Goal: Task Accomplishment & Management: Use online tool/utility

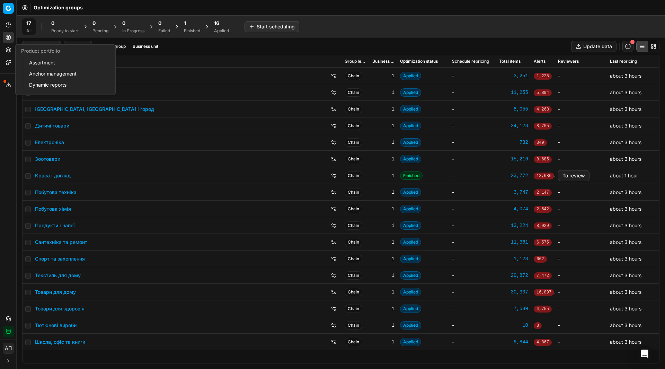
click at [34, 61] on link "Assortment" at bounding box center [66, 63] width 81 height 10
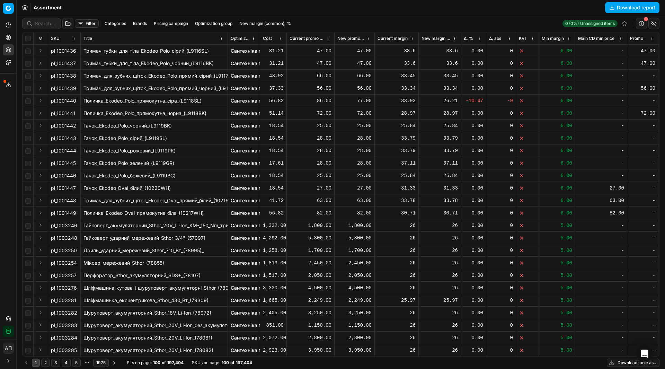
click at [85, 24] on button "Filter" at bounding box center [87, 23] width 24 height 8
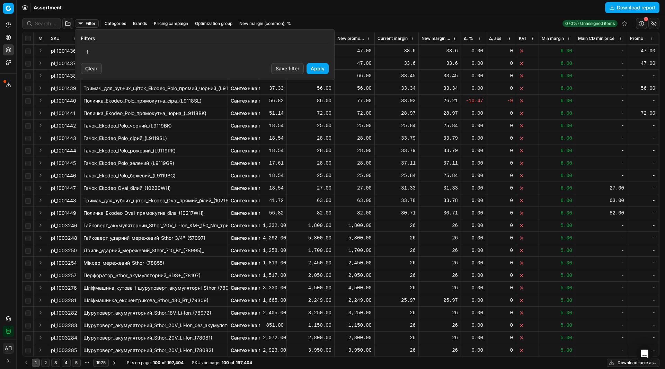
click at [90, 54] on button "button" at bounding box center [88, 51] width 14 height 11
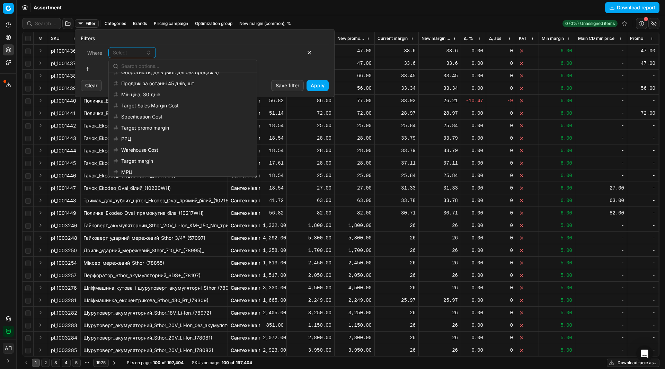
scroll to position [907, 0]
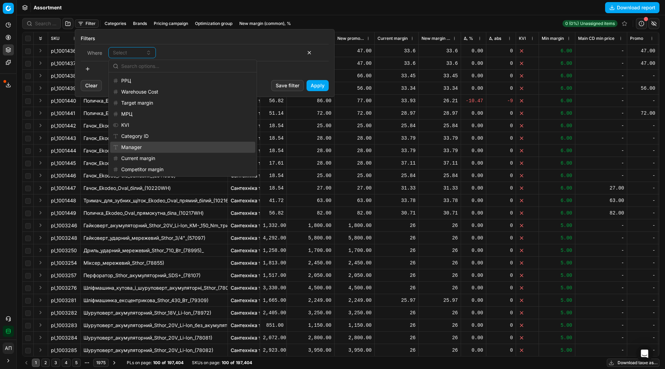
click at [147, 144] on div "Manager" at bounding box center [182, 147] width 145 height 11
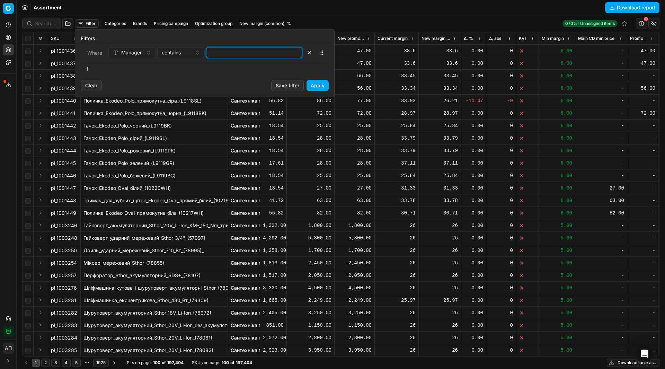
click at [235, 53] on input at bounding box center [254, 52] width 90 height 10
type input "bober"
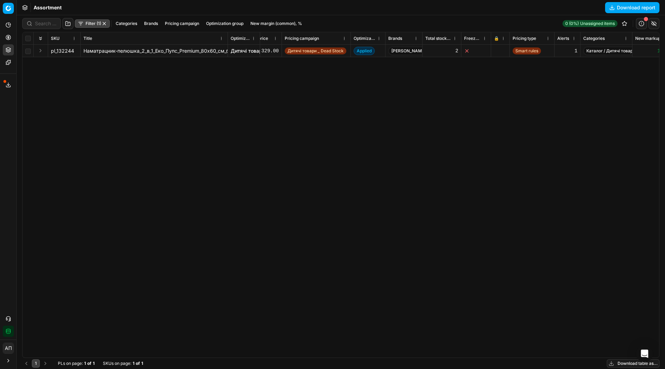
scroll to position [0, 497]
click at [106, 23] on button "button" at bounding box center [104, 24] width 6 height 6
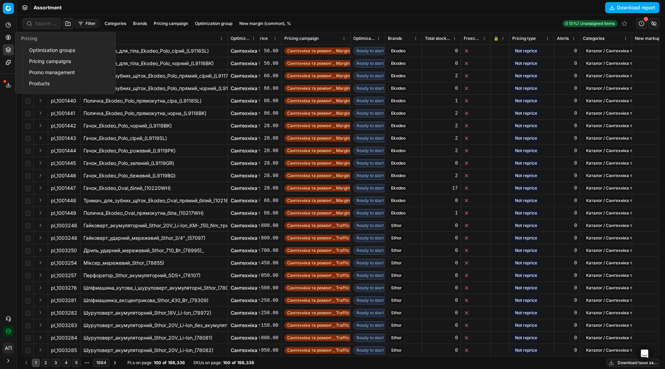
click at [35, 46] on link "Optimization groups" at bounding box center [66, 50] width 81 height 10
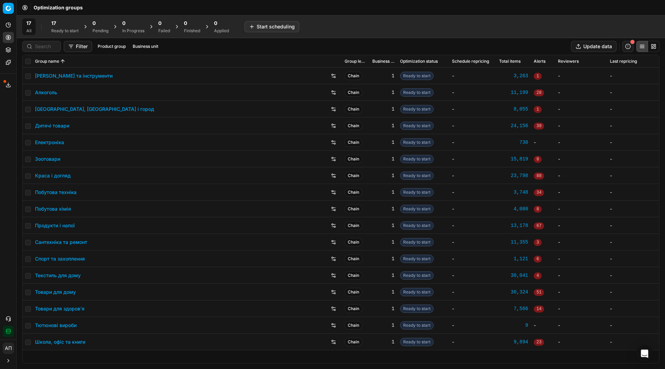
click at [0, 152] on div "Analytics Pricing Product portfolio Templates Export service 9 Contact support …" at bounding box center [8, 178] width 16 height 323
click at [44, 161] on link "Зоотовари" at bounding box center [47, 158] width 25 height 7
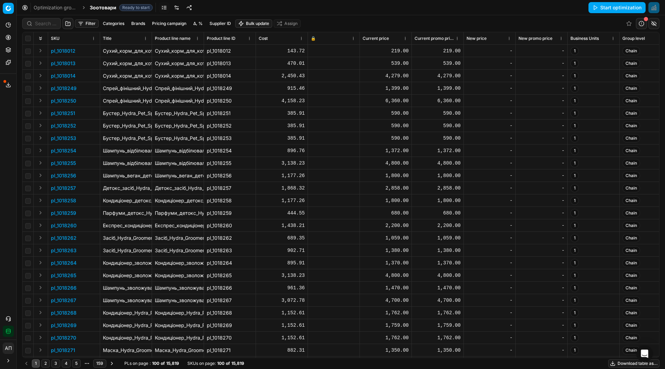
click at [85, 27] on button "Filter" at bounding box center [87, 23] width 24 height 8
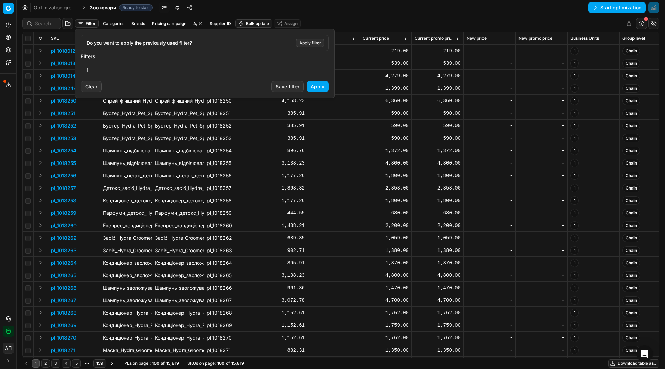
click at [88, 68] on button "button" at bounding box center [88, 69] width 14 height 11
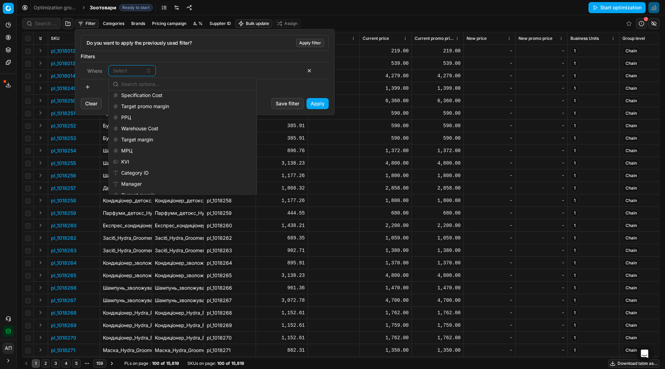
scroll to position [888, 0]
click at [139, 152] on div "KVI" at bounding box center [182, 150] width 145 height 11
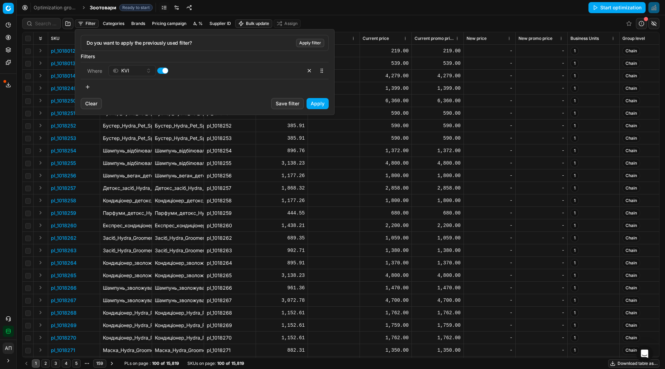
click at [317, 101] on button "Apply" at bounding box center [317, 103] width 22 height 11
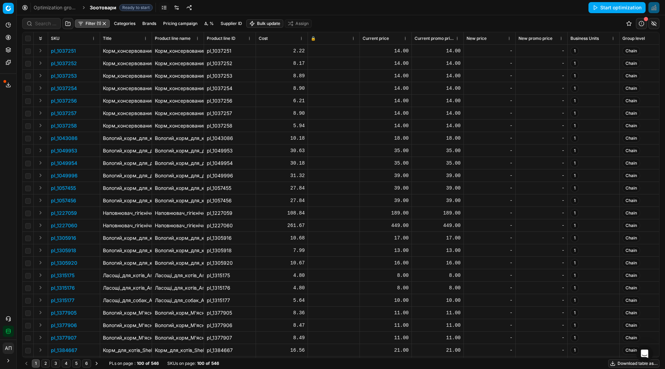
click at [359, 39] on th "🔒" at bounding box center [334, 38] width 52 height 12
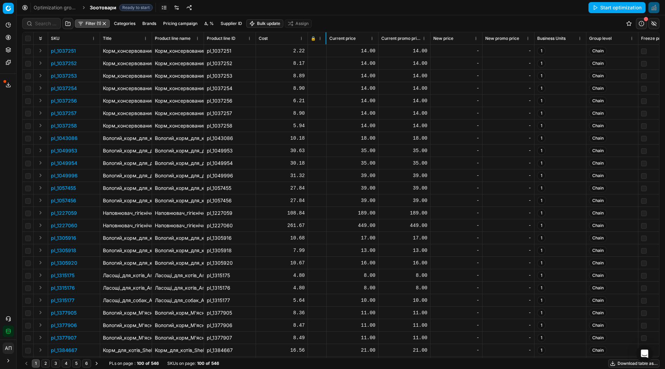
drag, startPoint x: 359, startPoint y: 41, endPoint x: 325, endPoint y: 44, distance: 33.4
click at [325, 44] on div at bounding box center [325, 38] width 1 height 12
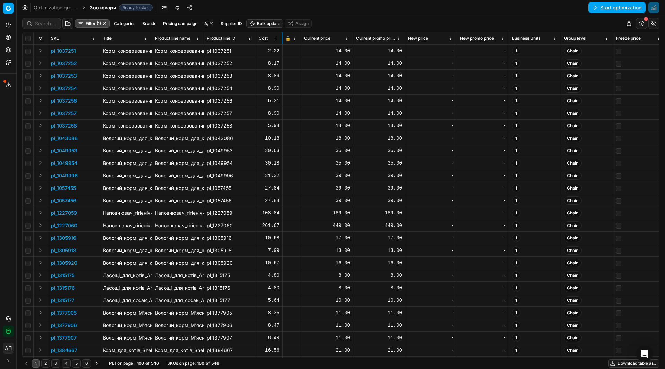
drag, startPoint x: 307, startPoint y: 41, endPoint x: 282, endPoint y: 44, distance: 25.1
click at [282, 44] on div at bounding box center [281, 38] width 1 height 12
click at [376, 21] on div "Filter (1) Categories Brands Pricing campaign Δ, % Supplier ID Bulk update Assi…" at bounding box center [340, 23] width 637 height 17
click at [99, 38] on div at bounding box center [99, 38] width 1 height 12
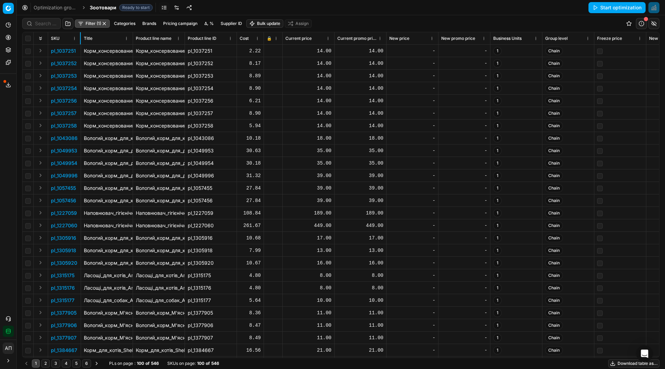
drag, startPoint x: 99, startPoint y: 38, endPoint x: 80, endPoint y: 39, distance: 19.1
click at [80, 39] on div at bounding box center [80, 38] width 1 height 12
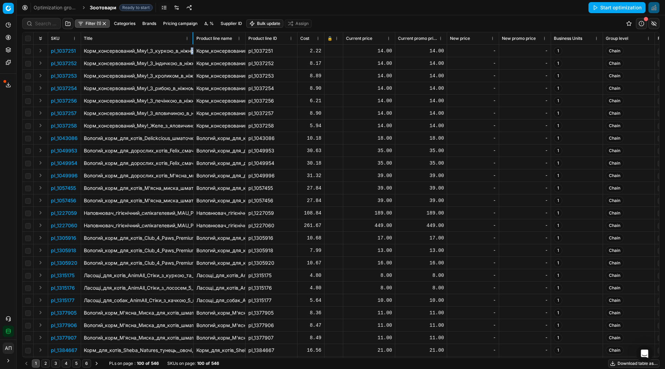
drag, startPoint x: 132, startPoint y: 39, endPoint x: 189, endPoint y: 50, distance: 57.7
click at [189, 50] on div "SKU Title Product line name Product line ID Cost 🔒 Current price Current promo …" at bounding box center [341, 194] width 636 height 325
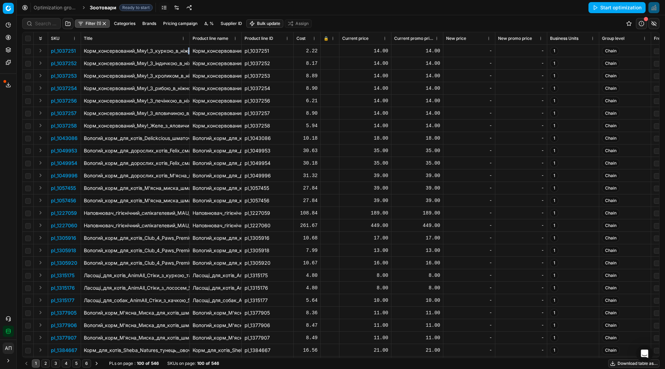
click at [634, 362] on button "Download table as..." at bounding box center [633, 363] width 51 height 8
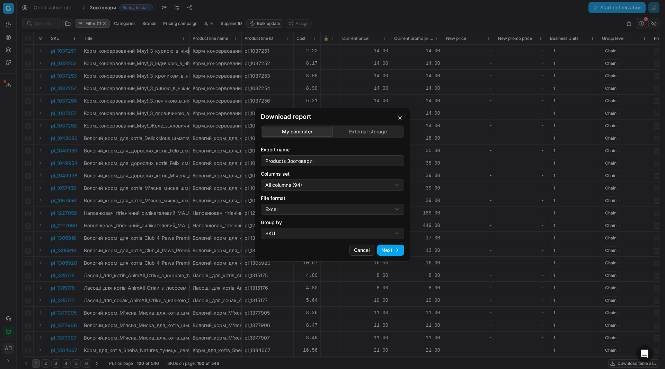
click at [392, 249] on button "Next" at bounding box center [390, 249] width 27 height 11
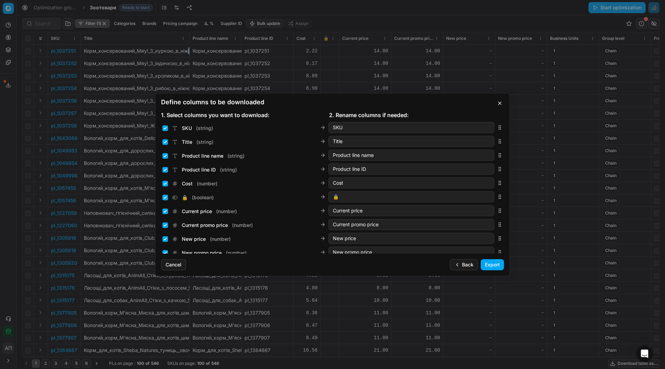
click at [499, 264] on button "Export" at bounding box center [492, 264] width 23 height 11
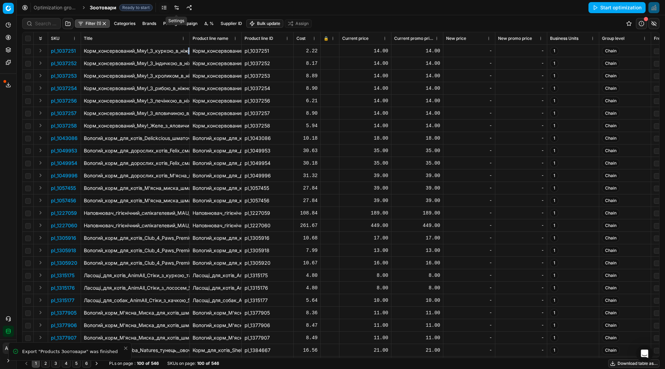
click at [176, 7] on link at bounding box center [176, 7] width 11 height 11
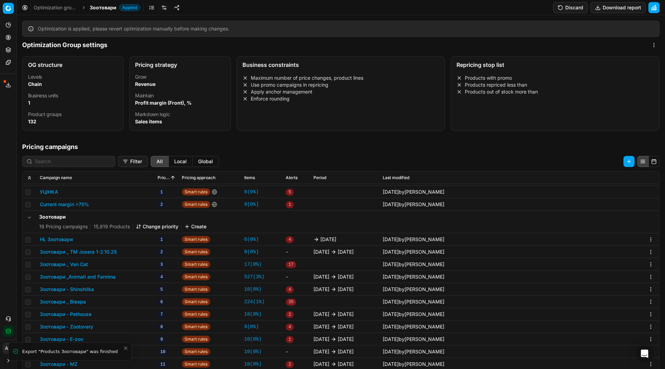
scroll to position [125, 0]
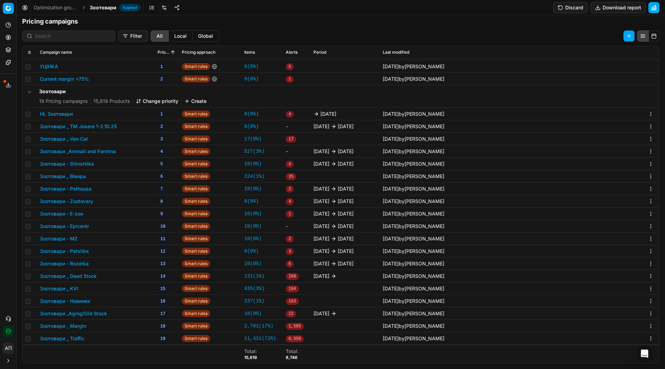
click at [70, 290] on button "Зоотовари _ KVI" at bounding box center [59, 288] width 38 height 7
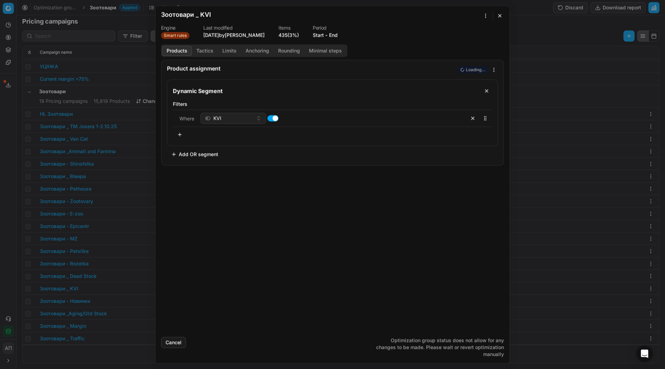
click at [200, 44] on form "We are saving PC settings. Please wait, it should take a few minutes Зоотовари …" at bounding box center [332, 184] width 354 height 357
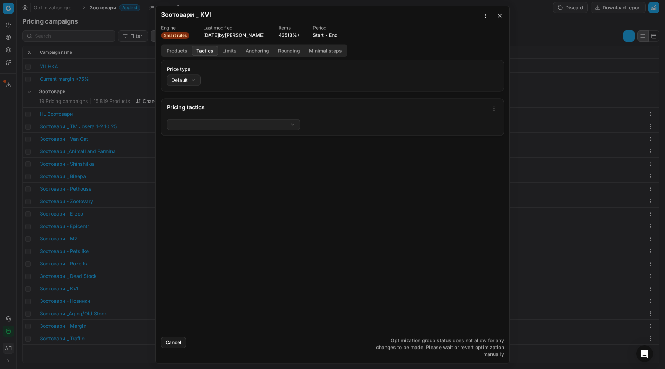
click at [204, 49] on button "Tactics" at bounding box center [205, 51] width 26 height 10
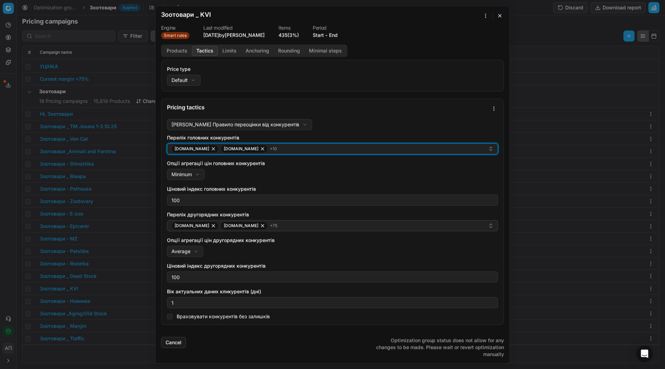
click at [263, 152] on div "[DOMAIN_NAME] [DOMAIN_NAME] + 10" at bounding box center [329, 148] width 316 height 8
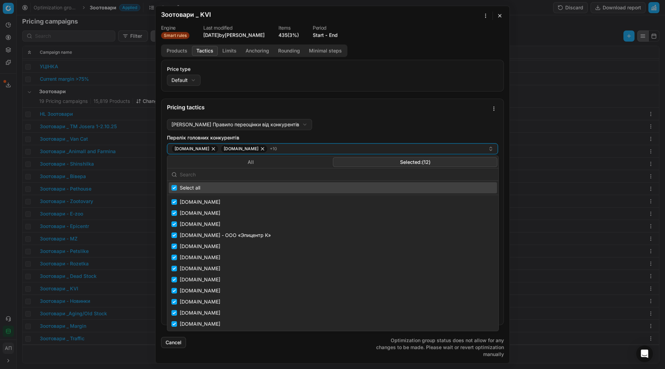
click at [415, 160] on button "Selected: ( 12 )" at bounding box center [415, 162] width 164 height 10
